Goal: Complete application form: Complete application form

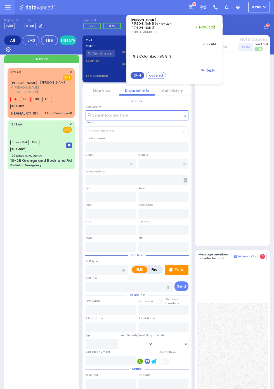
click at [140, 73] on button "10-4" at bounding box center [137, 75] width 14 height 7
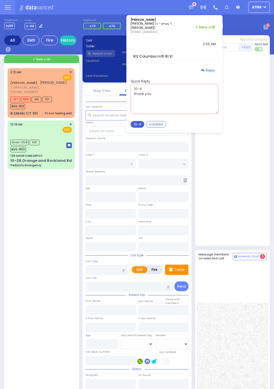
type textarea "10-4 thank you"
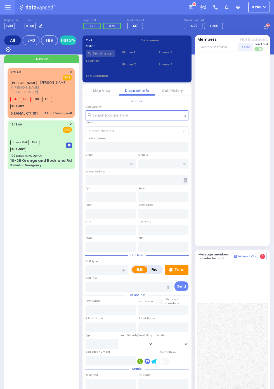
click at [259, 180] on div at bounding box center [233, 150] width 72 height 192
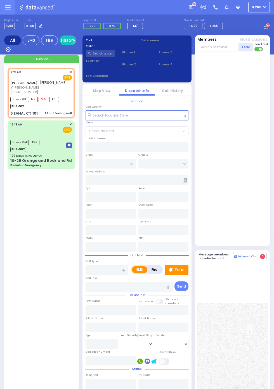
select select
type input "Pt not feeling well"
radio input "true"
type input "[PERSON_NAME]"
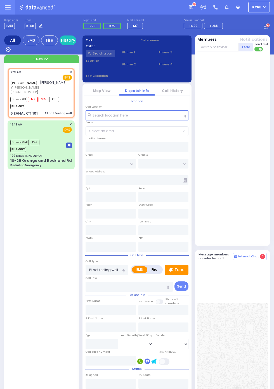
type input "Unknown"
select select "Year"
type input "02:21"
type input "02:23"
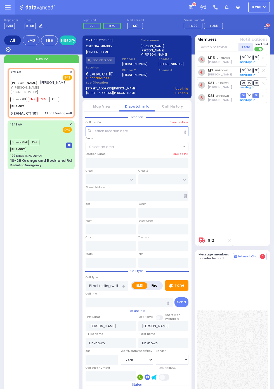
type input "[PERSON_NAME] COURT"
type input "GARFIELD RD"
type input "6 EAHAL CT"
type input "101"
type input "Monroe"
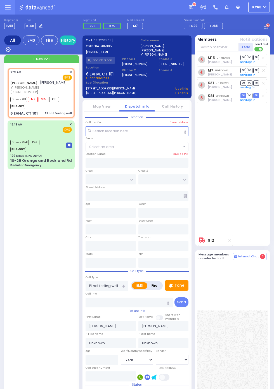
type input "[US_STATE]"
type input "10950"
select select "SECTION 1"
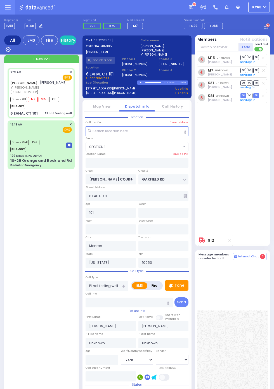
select select
radio input "true"
select select "Year"
type input "02:56"
select select "SECTION 1"
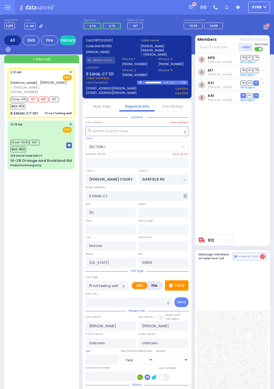
select select
radio input "true"
select select "Year"
select select "SECTION 1"
select select
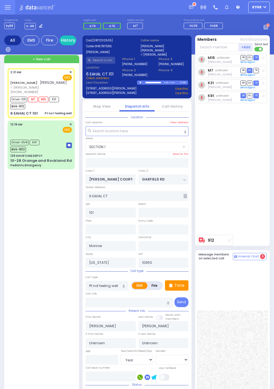
radio input "true"
select select "Year"
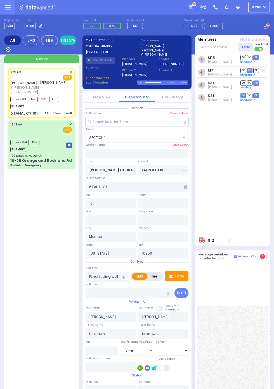
select select "SECTION 1"
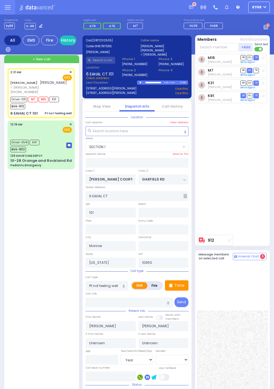
select select
radio input "true"
select select "Year"
type input "[US_STATE][GEOGRAPHIC_DATA]- [GEOGRAPHIC_DATA]"
select select "SECTION 1"
